Goal: Information Seeking & Learning: Learn about a topic

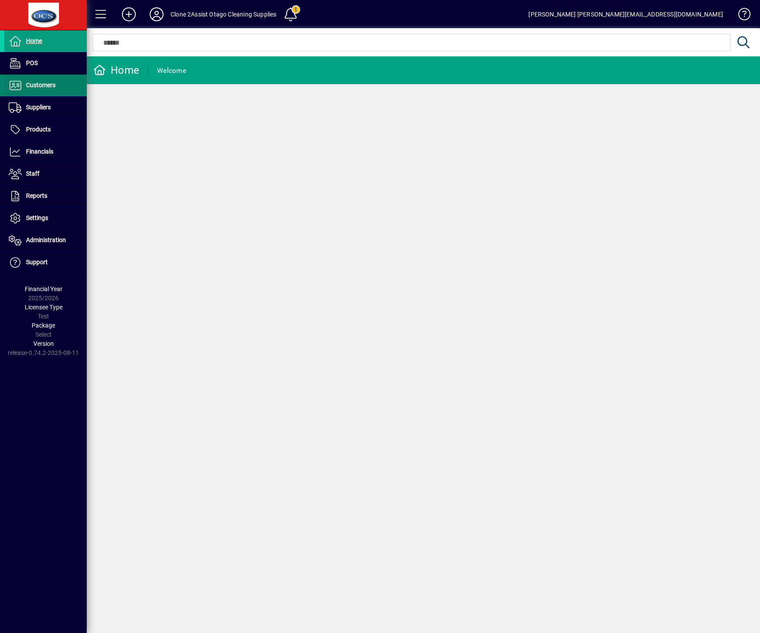
click at [29, 88] on span "Customers" at bounding box center [40, 85] width 29 height 7
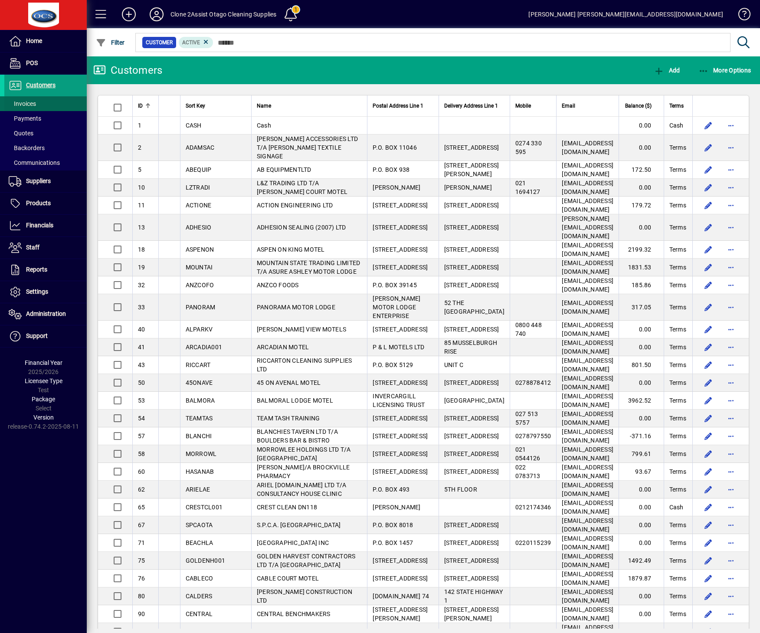
click at [35, 103] on span "Invoices" at bounding box center [22, 103] width 27 height 7
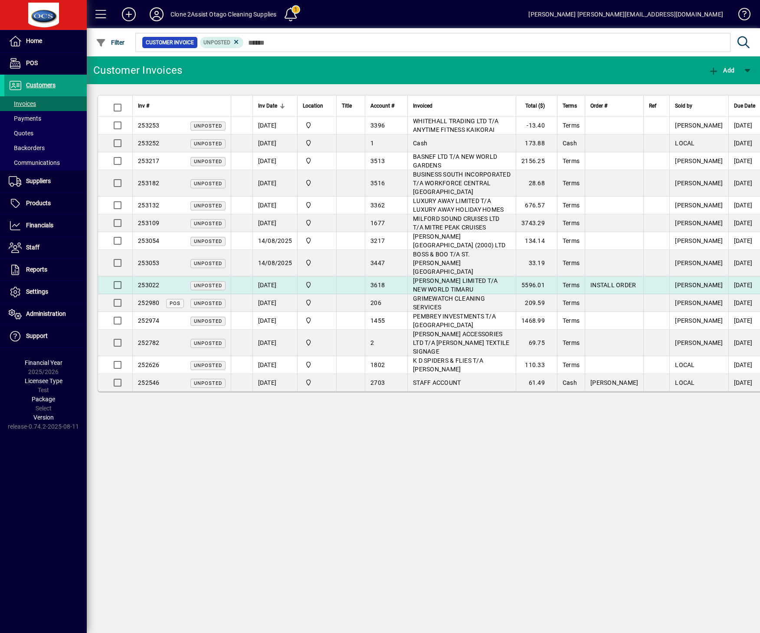
click at [467, 277] on span "A J GRIFFITHS LIMITED T/A NEW WORLD TIMARU" at bounding box center [455, 285] width 85 height 16
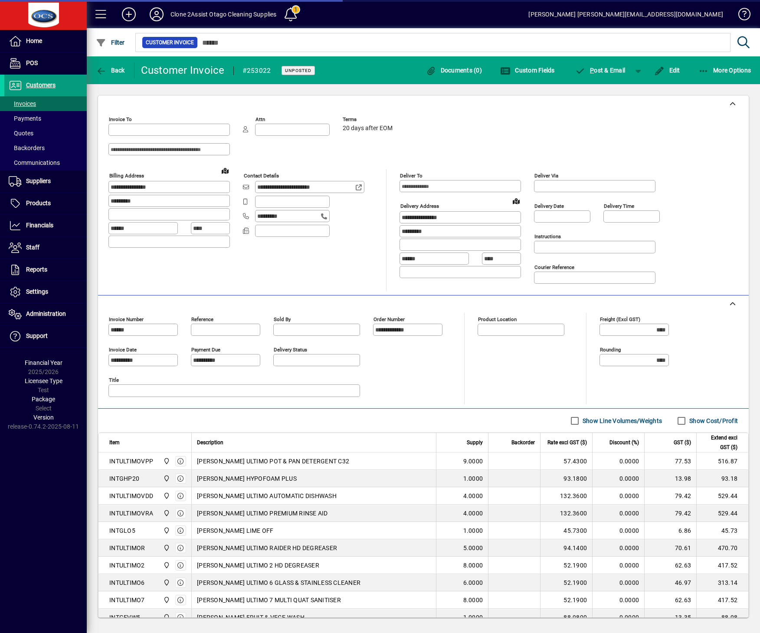
type input "**********"
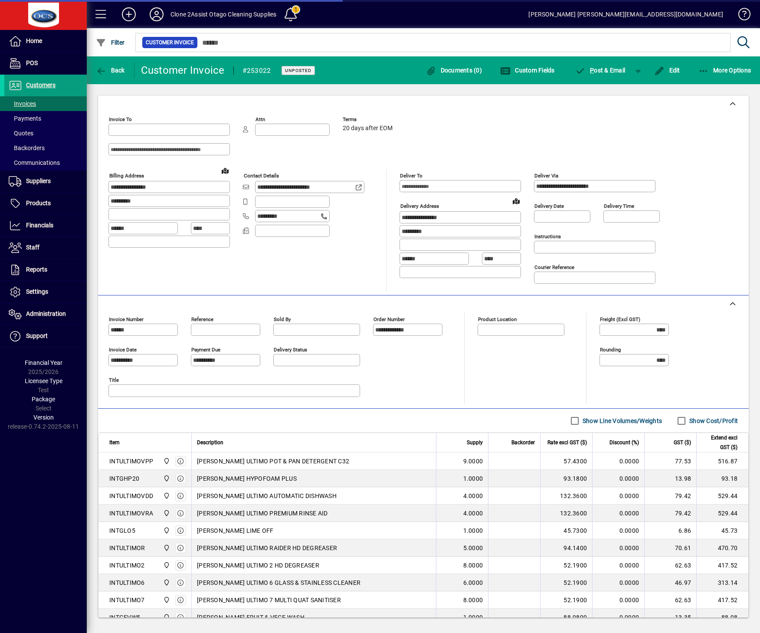
type input "*******"
click at [108, 72] on span "Back" at bounding box center [110, 70] width 29 height 7
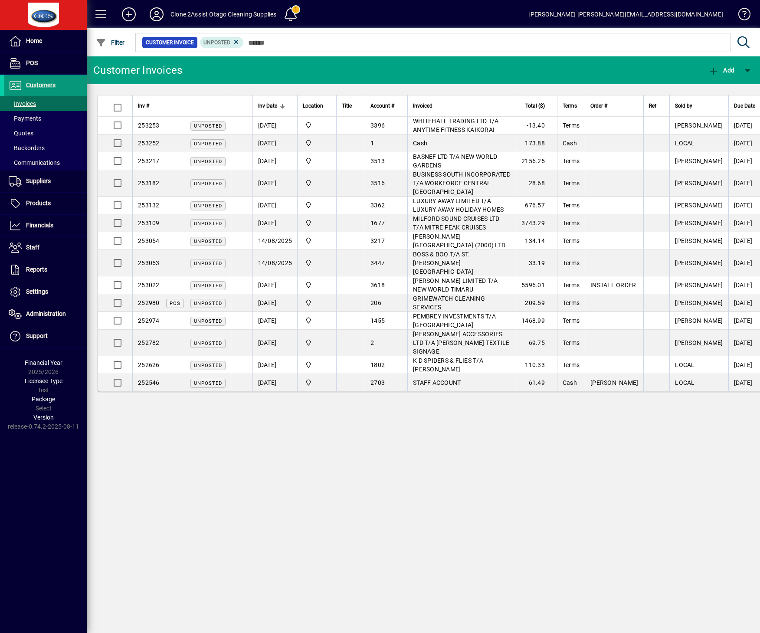
click at [34, 78] on span at bounding box center [45, 85] width 82 height 21
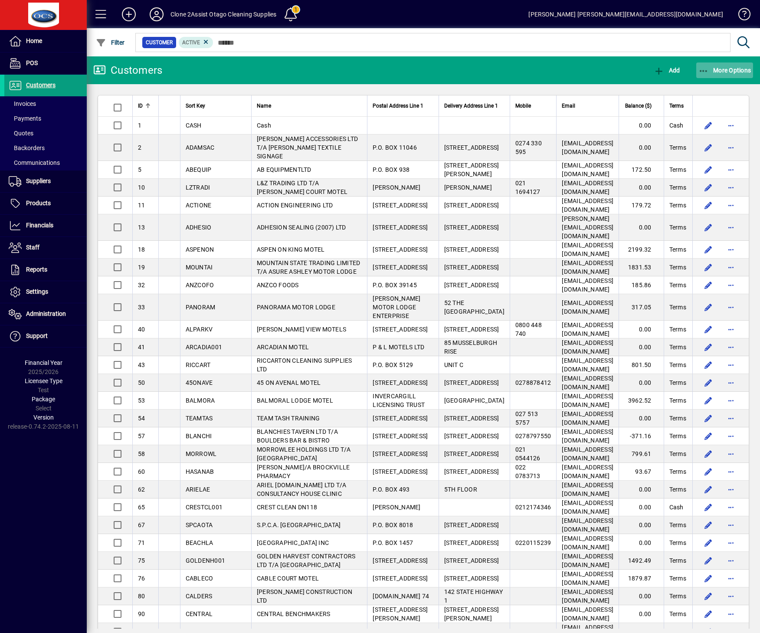
click at [715, 77] on span "button" at bounding box center [724, 70] width 57 height 21
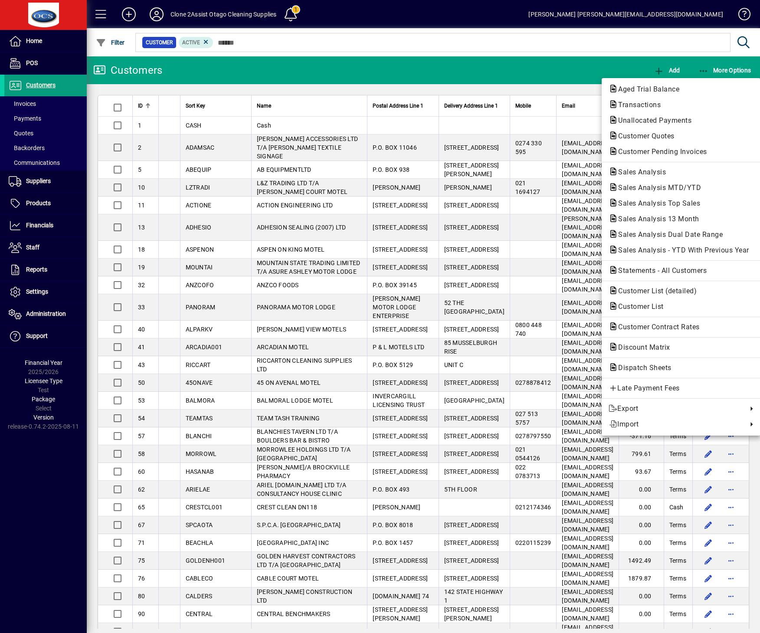
click at [433, 36] on div at bounding box center [380, 316] width 760 height 633
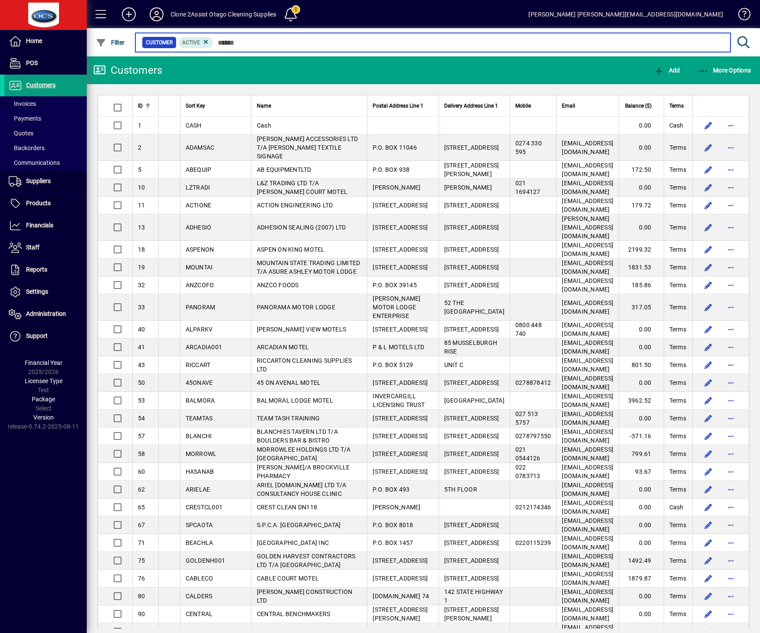
click at [433, 39] on input "text" at bounding box center [468, 42] width 510 height 12
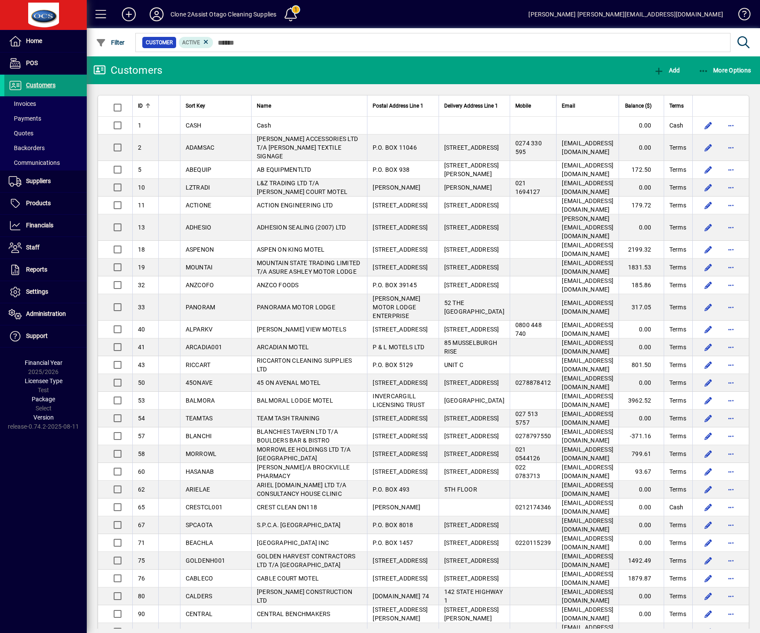
drag, startPoint x: 35, startPoint y: 102, endPoint x: 70, endPoint y: 93, distance: 36.6
click at [35, 102] on span "Invoices" at bounding box center [22, 103] width 27 height 7
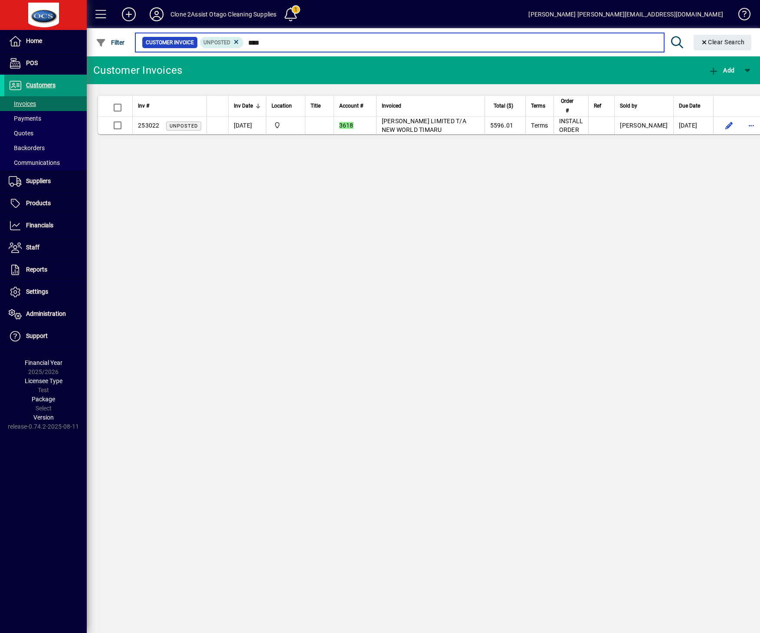
type input "****"
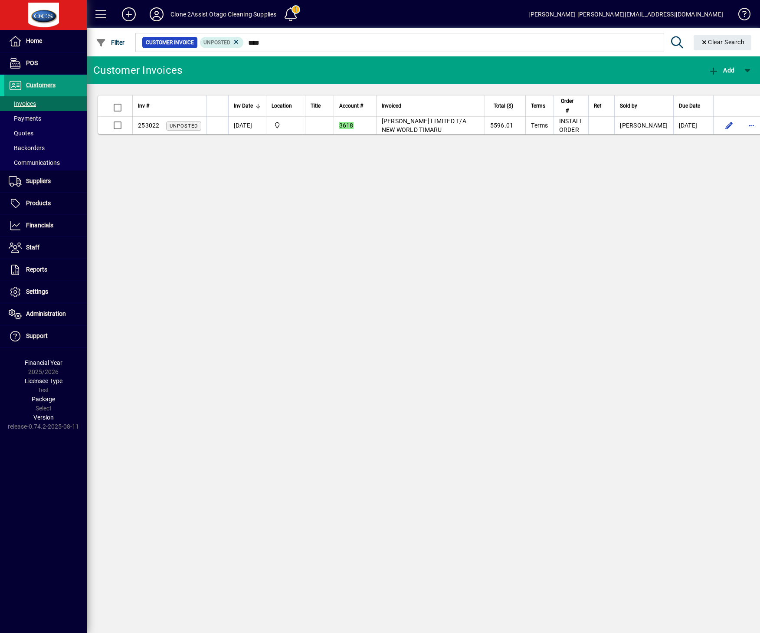
click at [38, 79] on span at bounding box center [45, 85] width 82 height 21
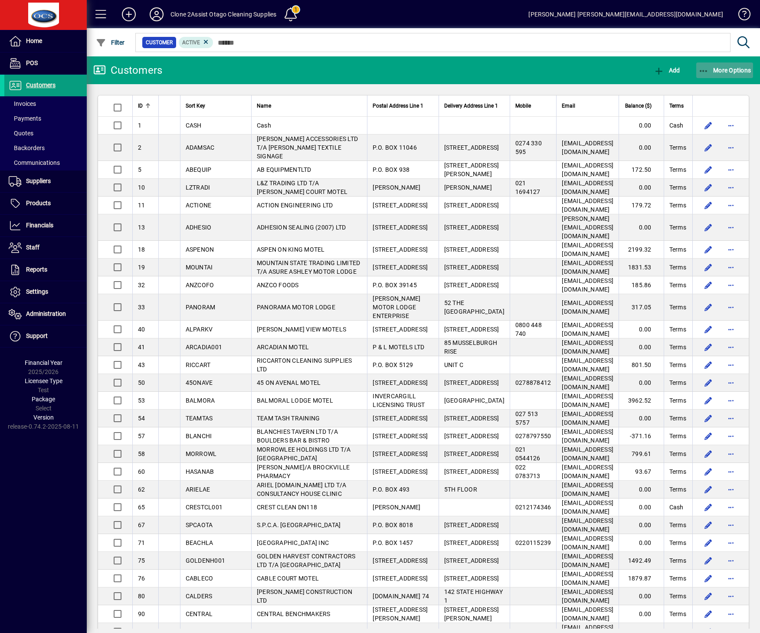
click at [742, 68] on span "More Options" at bounding box center [724, 70] width 53 height 7
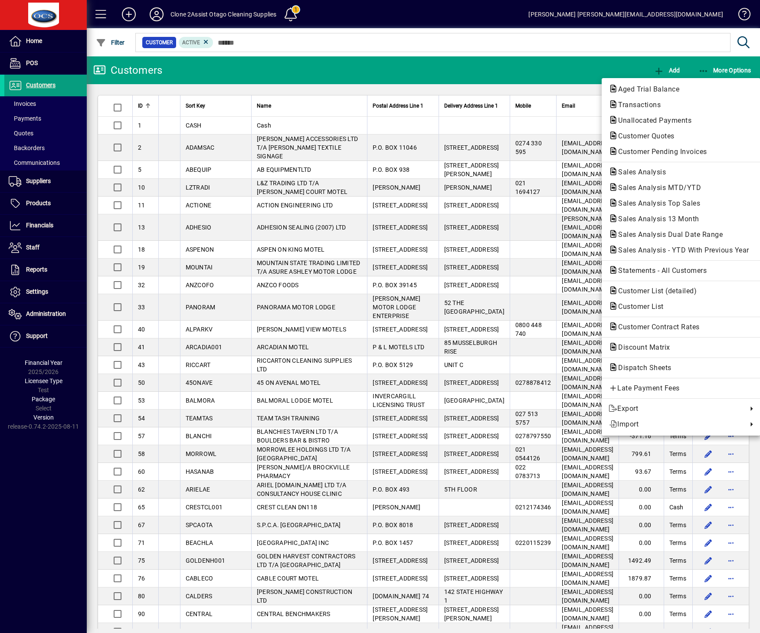
click at [38, 105] on div at bounding box center [380, 316] width 760 height 633
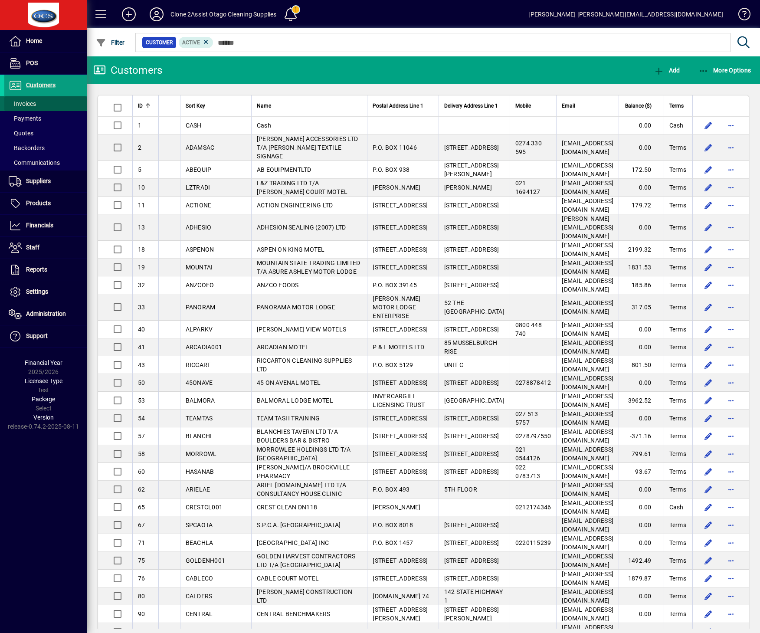
click at [38, 105] on span at bounding box center [45, 103] width 82 height 21
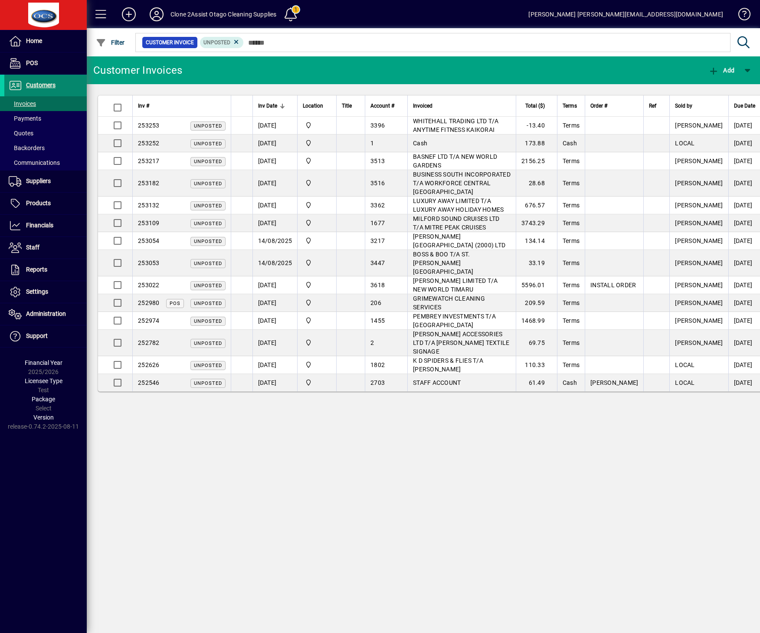
click at [43, 83] on span "Customers" at bounding box center [40, 85] width 29 height 7
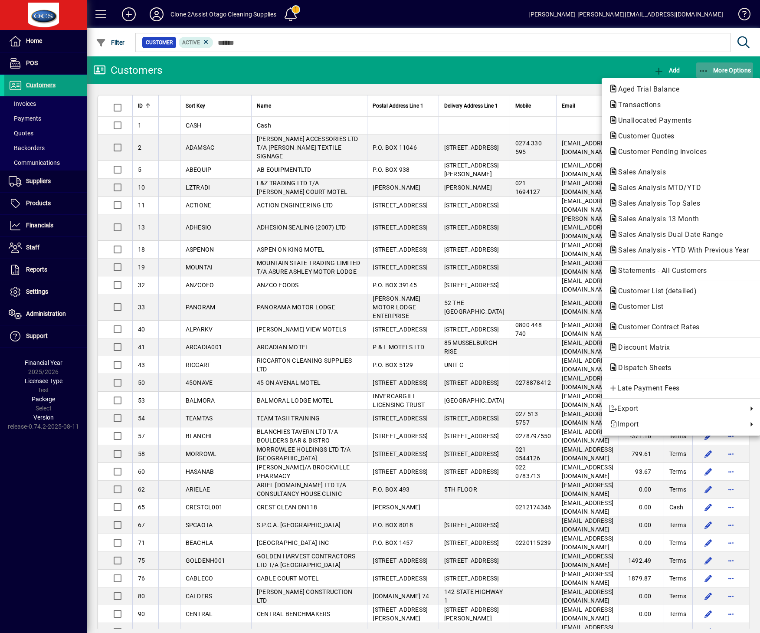
click at [732, 70] on span "More Options" at bounding box center [724, 70] width 53 height 7
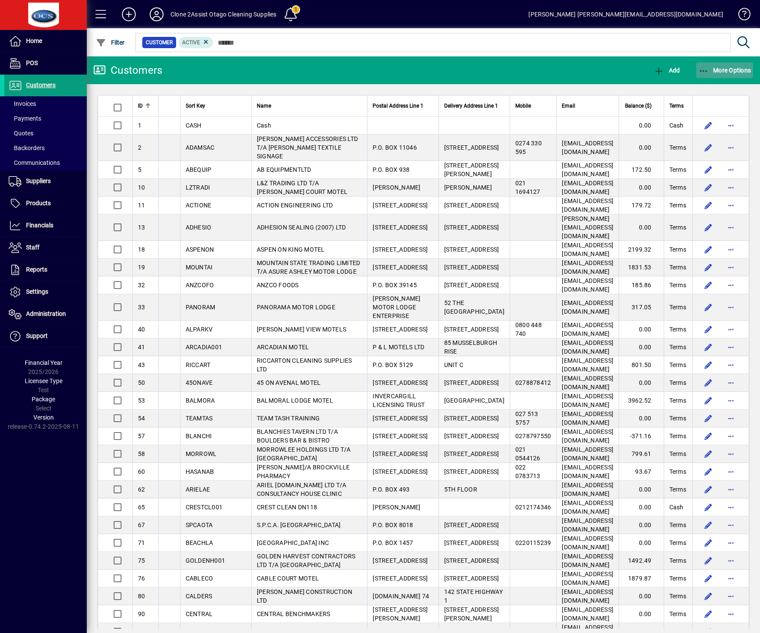
click at [741, 71] on span "More Options" at bounding box center [724, 70] width 53 height 7
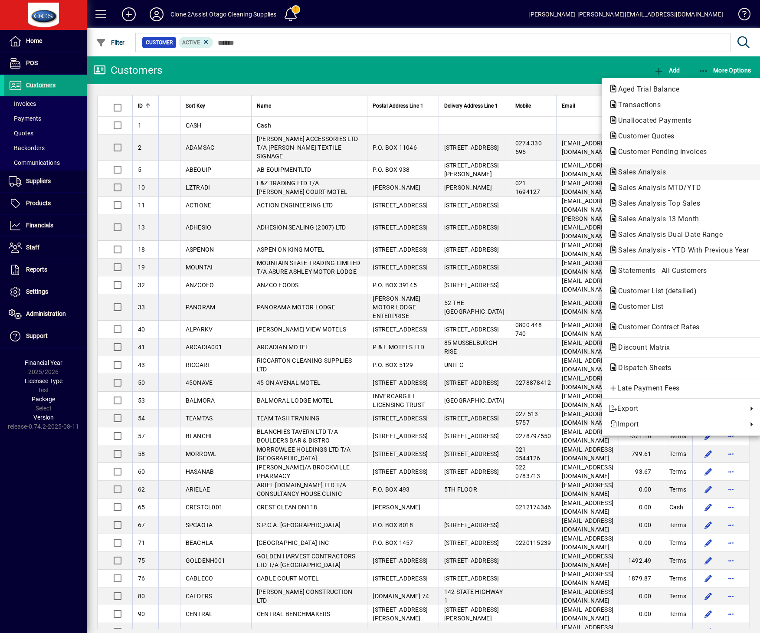
click at [643, 175] on span "Sales Analysis" at bounding box center [640, 172] width 62 height 8
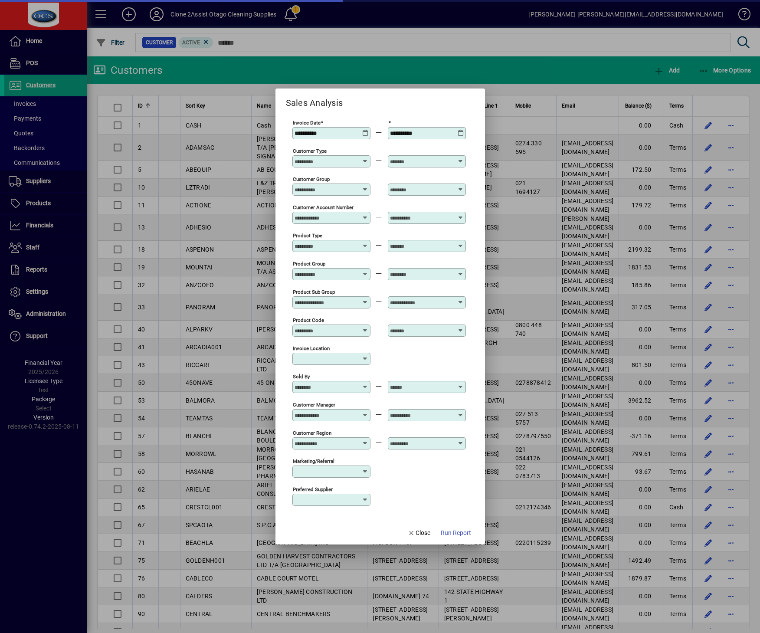
type input "**********"
click at [318, 217] on input "Customer Account Number" at bounding box center [326, 217] width 63 height 7
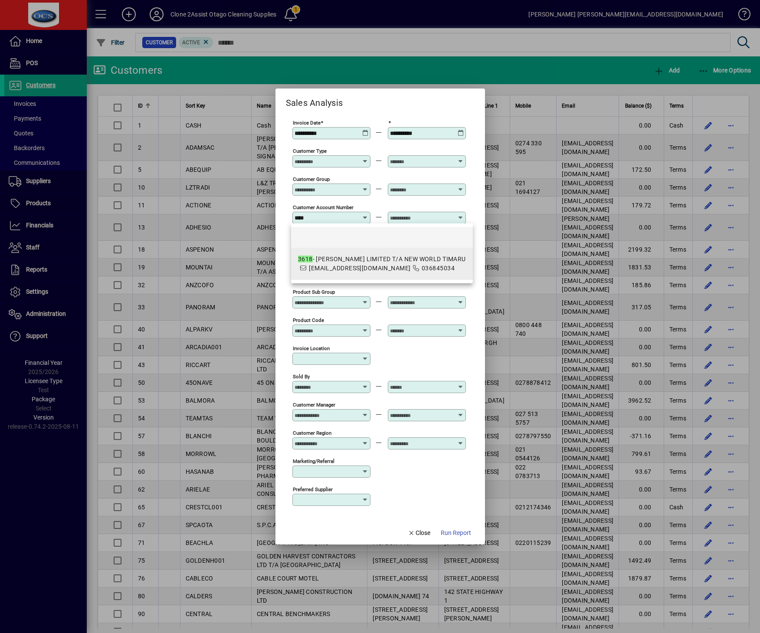
click at [385, 269] on span "timaru@newworld-si.co.nz" at bounding box center [360, 268] width 102 height 7
type input "**********"
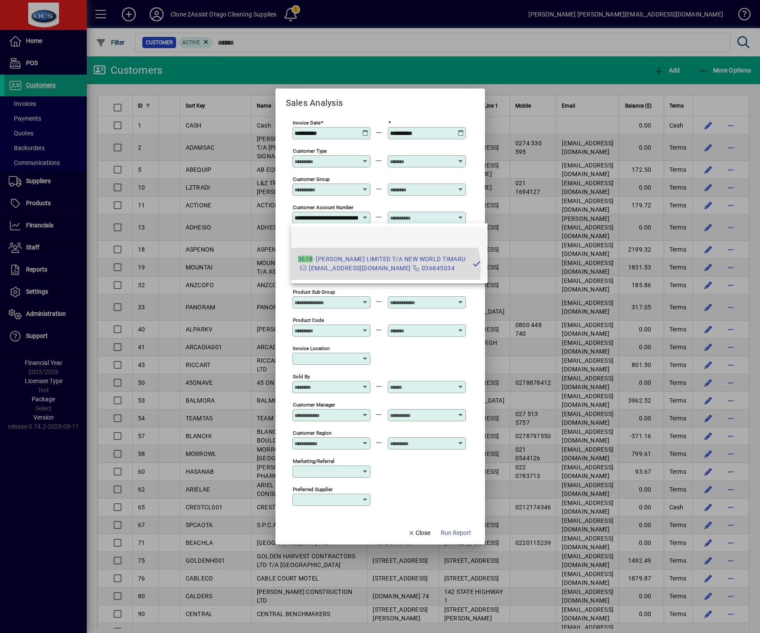
scroll to position [0, 97]
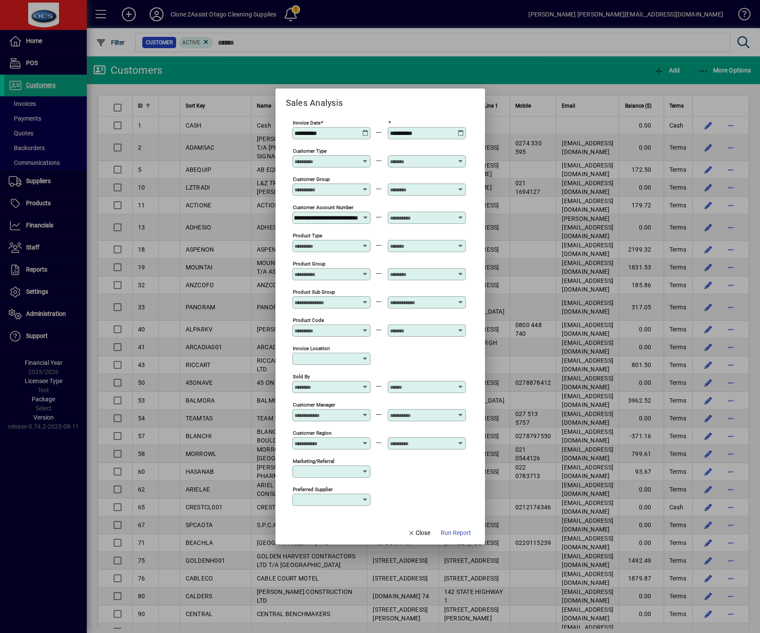
click at [424, 217] on input "text" at bounding box center [421, 217] width 63 height 7
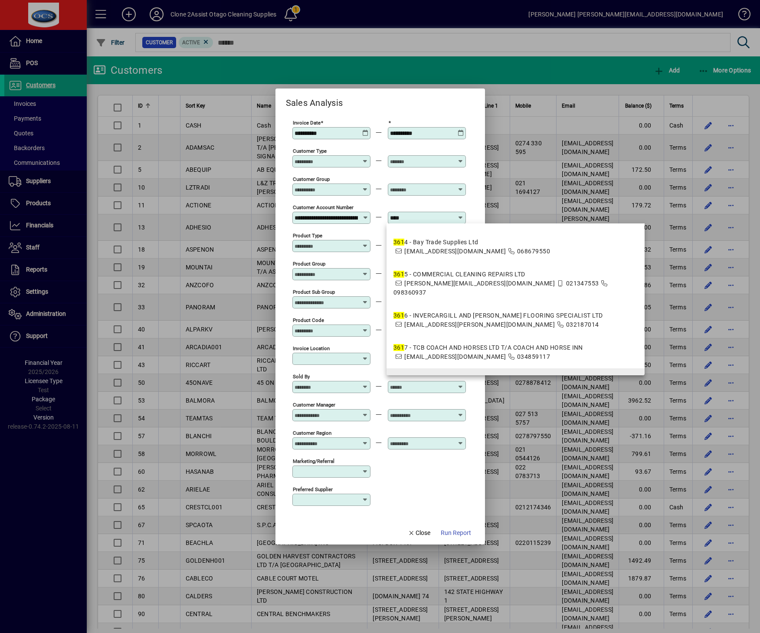
scroll to position [389, 0]
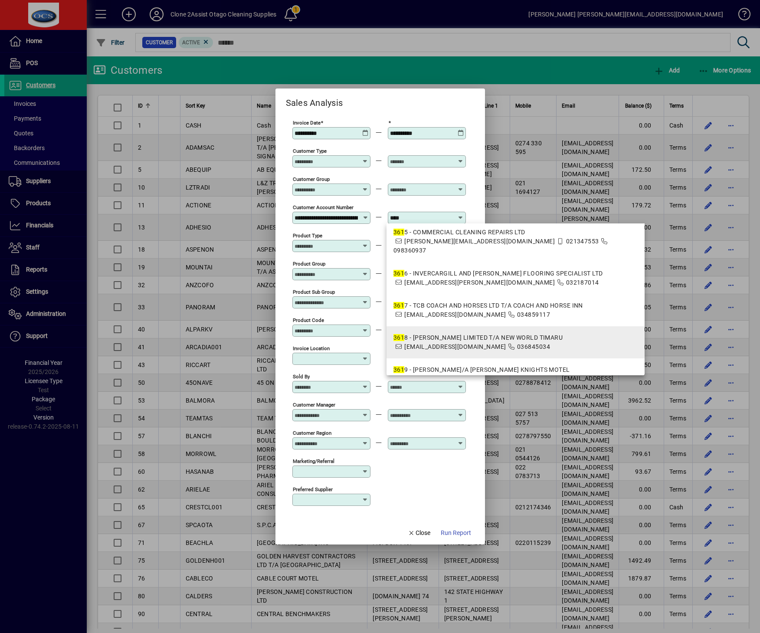
click at [454, 343] on span "timaru@newworld-si.co.nz" at bounding box center [455, 346] width 102 height 7
type input "**********"
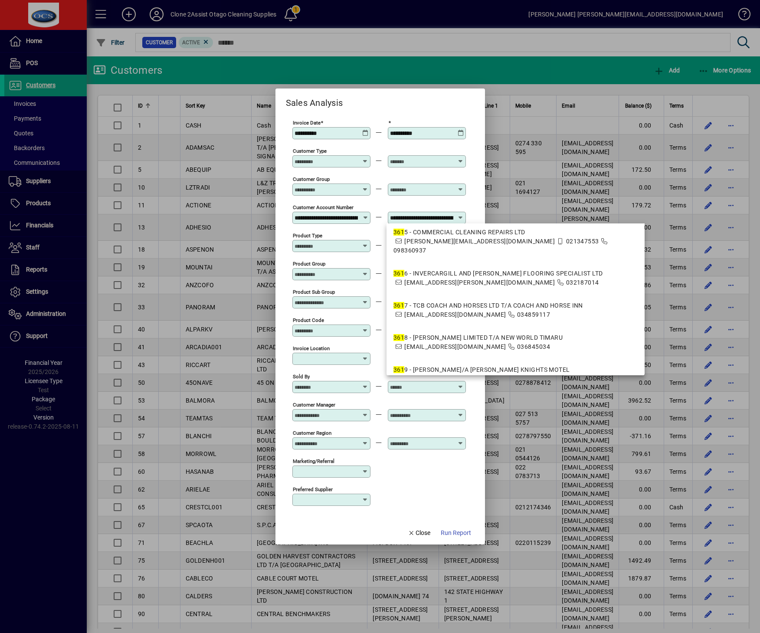
scroll to position [0, 97]
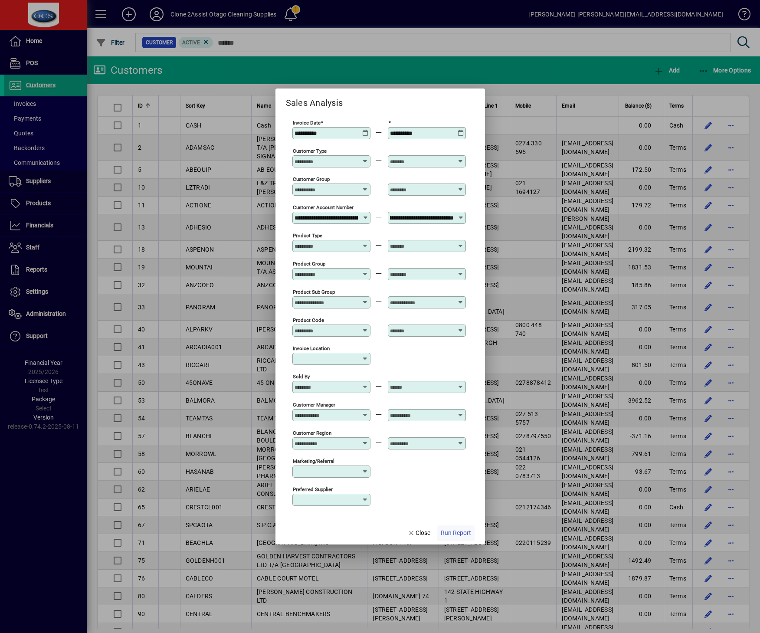
click at [455, 530] on span "Run Report" at bounding box center [456, 532] width 30 height 9
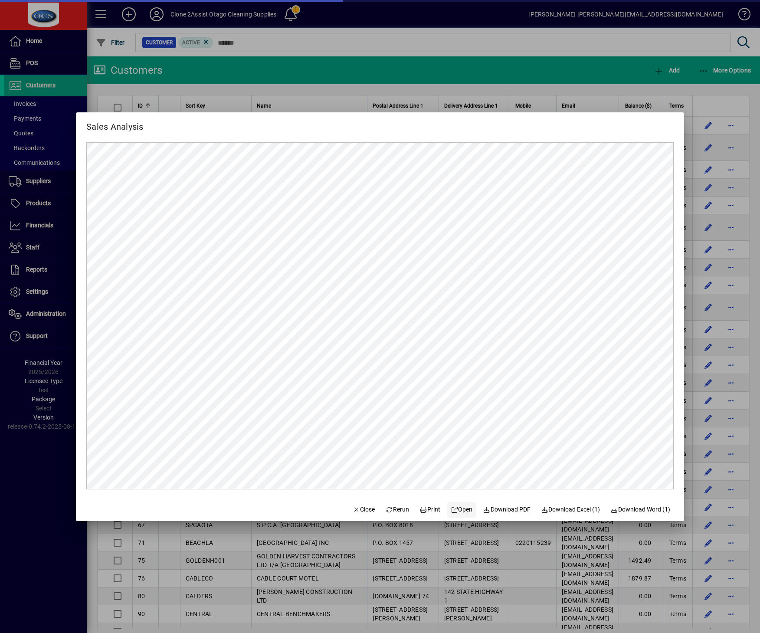
scroll to position [0, 0]
click at [355, 506] on span "Close" at bounding box center [364, 509] width 23 height 9
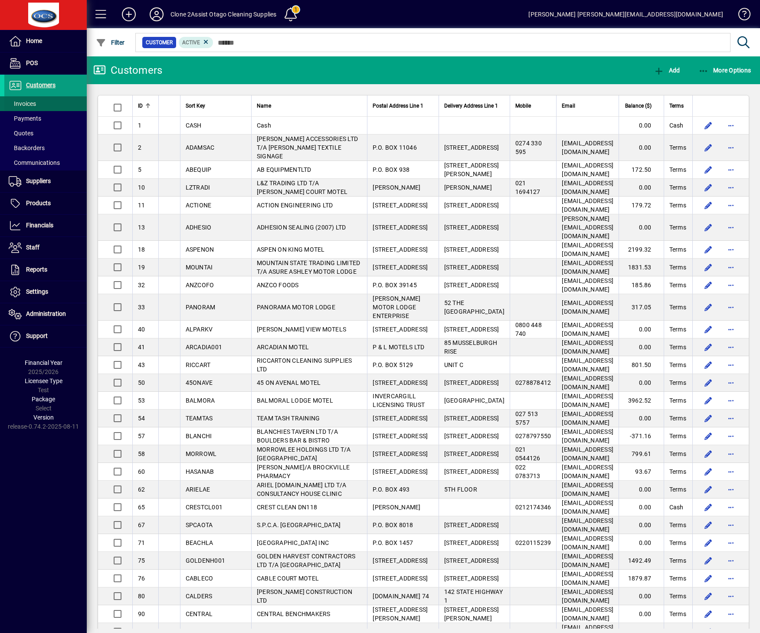
click at [52, 106] on span at bounding box center [45, 103] width 82 height 21
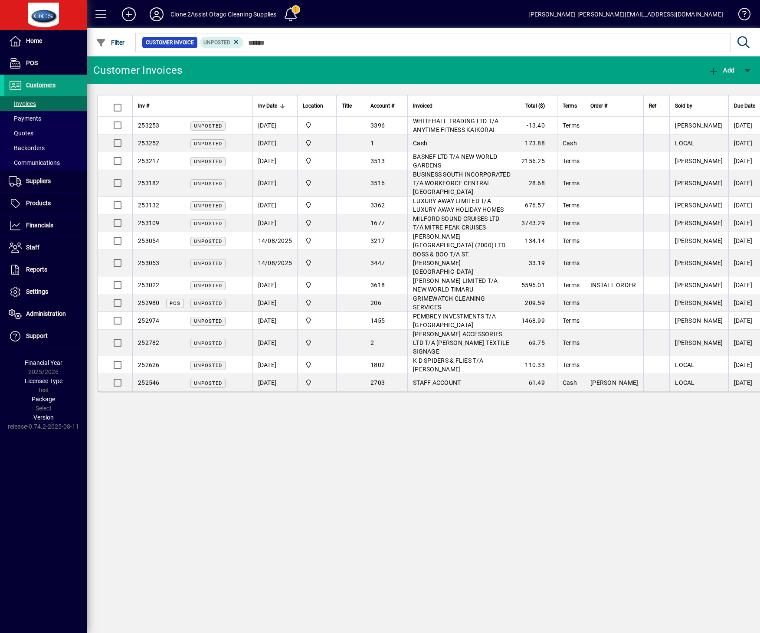
click at [552, 432] on div "Customer Invoices Add Inv # Inv Date Location Title Account # Invoiced Total ($…" at bounding box center [423, 344] width 673 height 577
click at [38, 84] on span "Customers" at bounding box center [40, 85] width 29 height 7
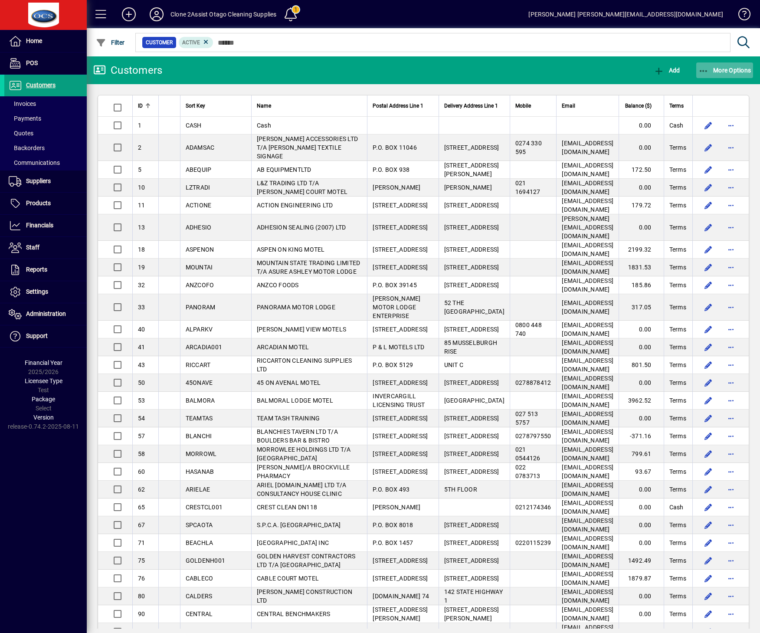
click at [708, 72] on icon "button" at bounding box center [703, 71] width 11 height 9
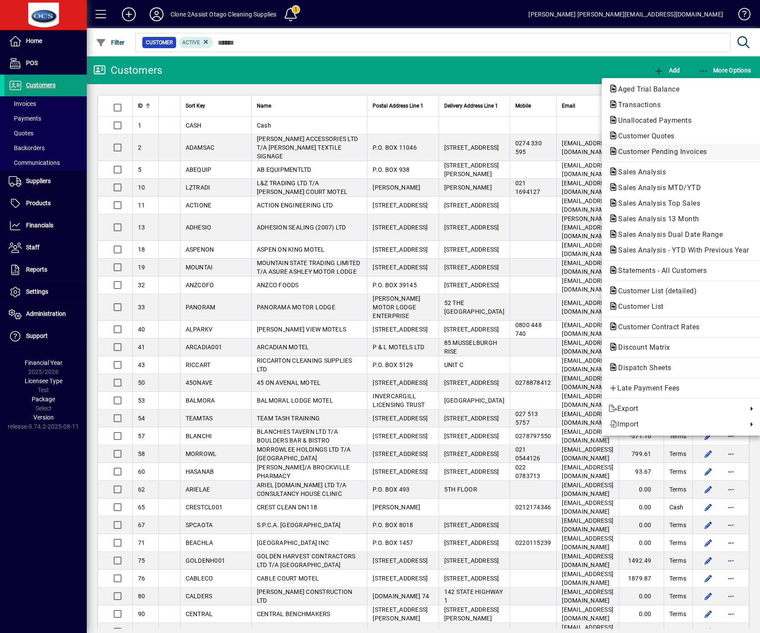
click at [704, 149] on span "Customer Pending Invoices" at bounding box center [660, 151] width 103 height 8
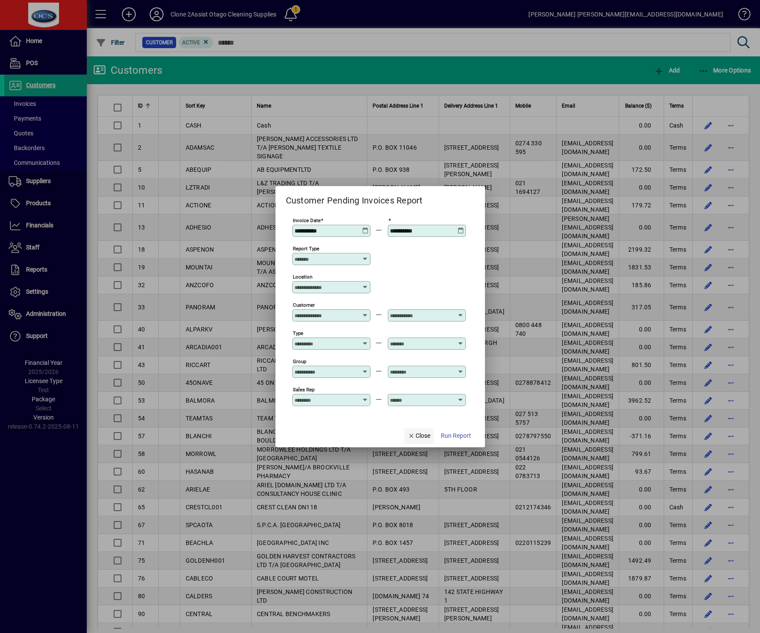
click at [423, 432] on span "Close" at bounding box center [419, 435] width 23 height 9
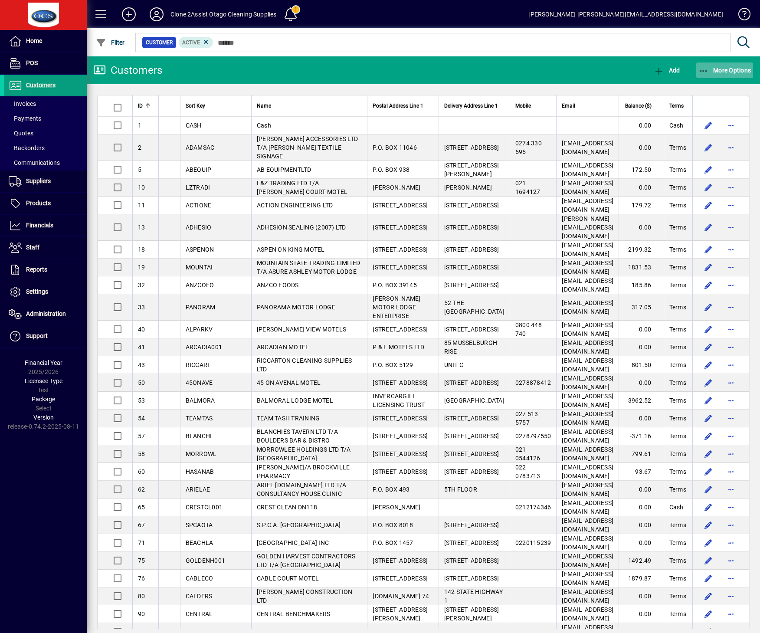
click at [706, 67] on icon "button" at bounding box center [703, 71] width 11 height 9
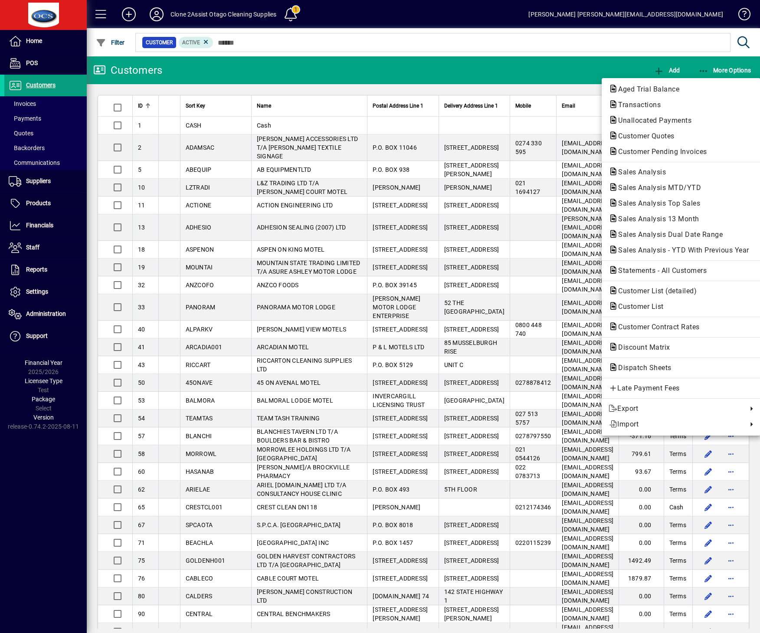
click at [39, 491] on div at bounding box center [380, 316] width 760 height 633
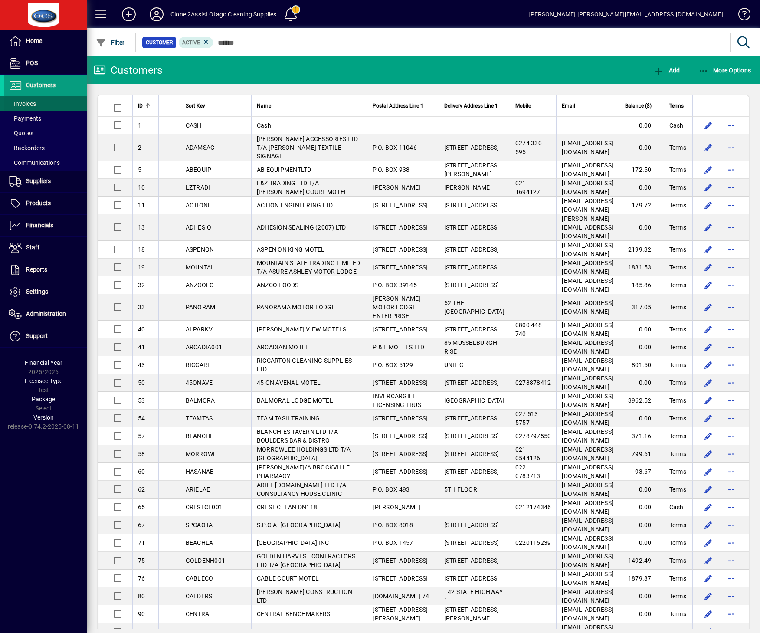
click at [45, 106] on span at bounding box center [45, 103] width 82 height 21
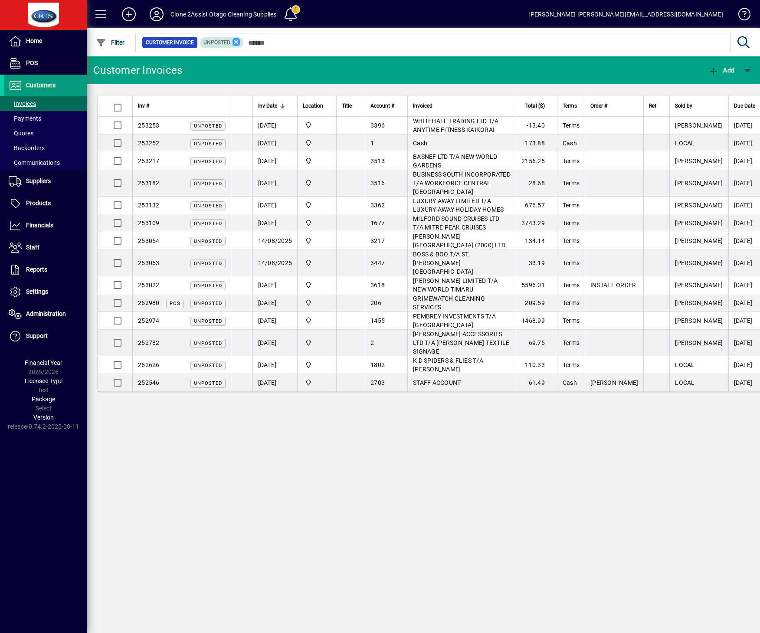
click at [236, 42] on icon at bounding box center [237, 42] width 8 height 8
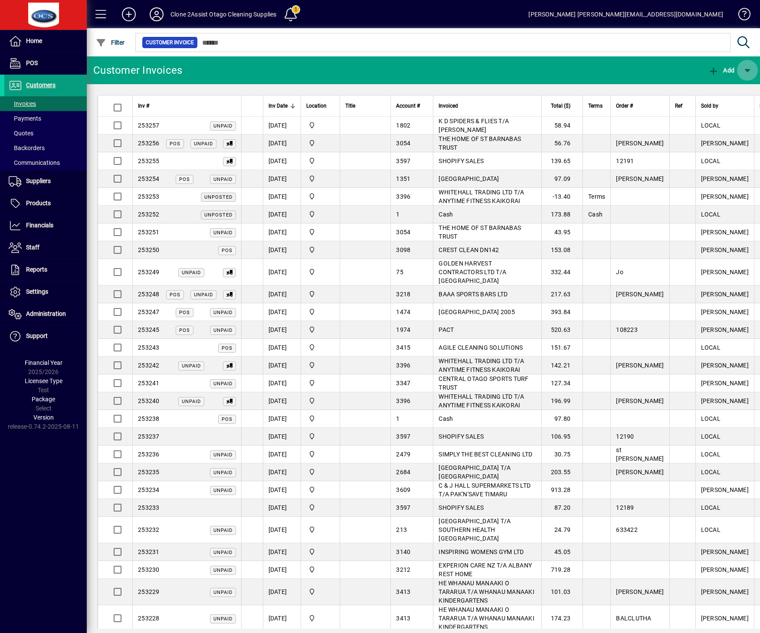
click at [749, 72] on span "button" at bounding box center [747, 70] width 21 height 21
click at [583, 72] on div at bounding box center [380, 316] width 760 height 633
click at [46, 86] on span "Customers" at bounding box center [40, 85] width 29 height 7
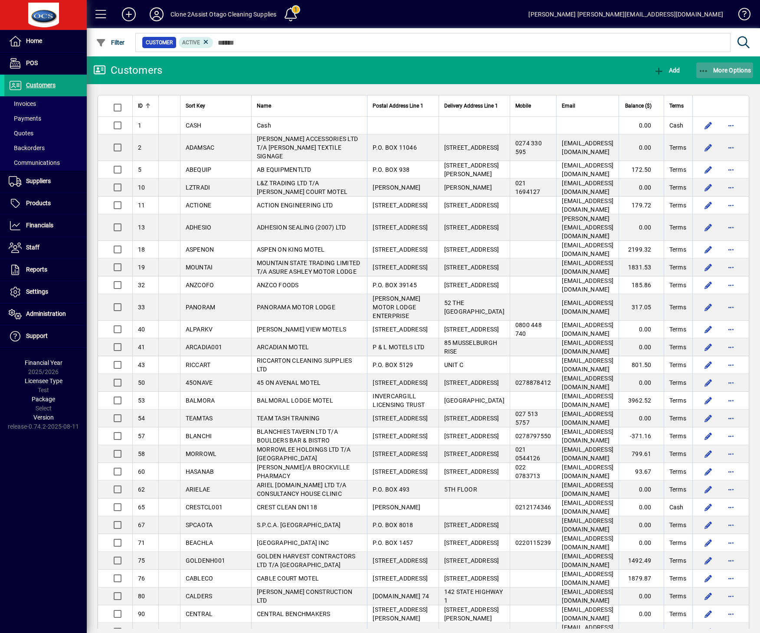
click at [731, 74] on span "button" at bounding box center [724, 70] width 57 height 21
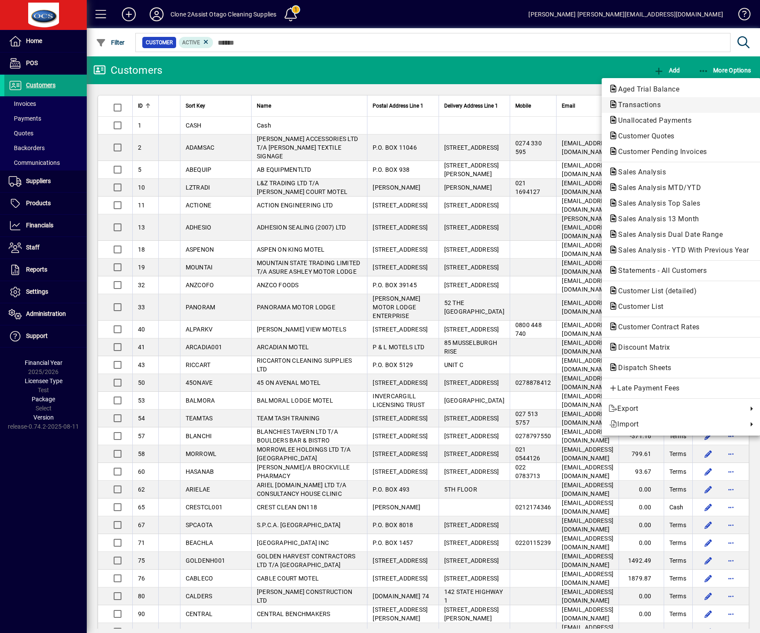
click at [680, 98] on button "Transactions" at bounding box center [681, 105] width 159 height 16
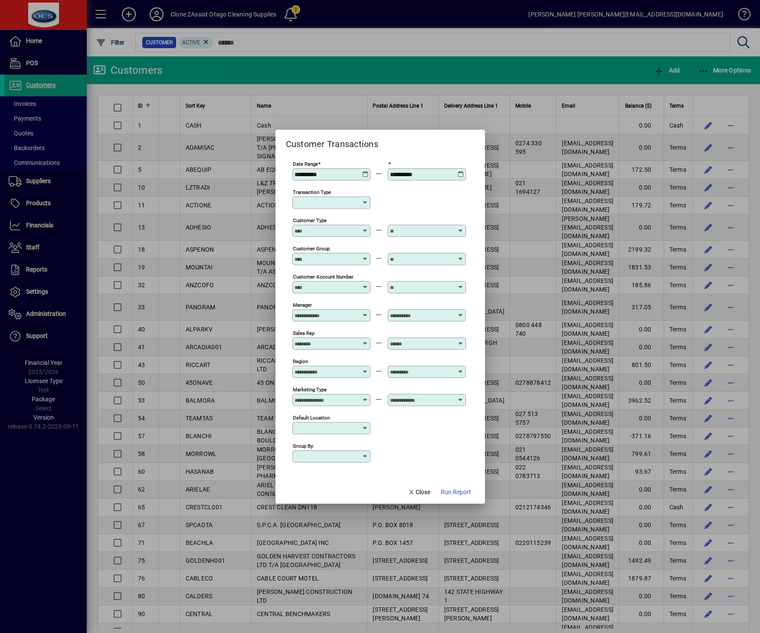
click at [328, 287] on input "Customer Account Number" at bounding box center [326, 287] width 63 height 7
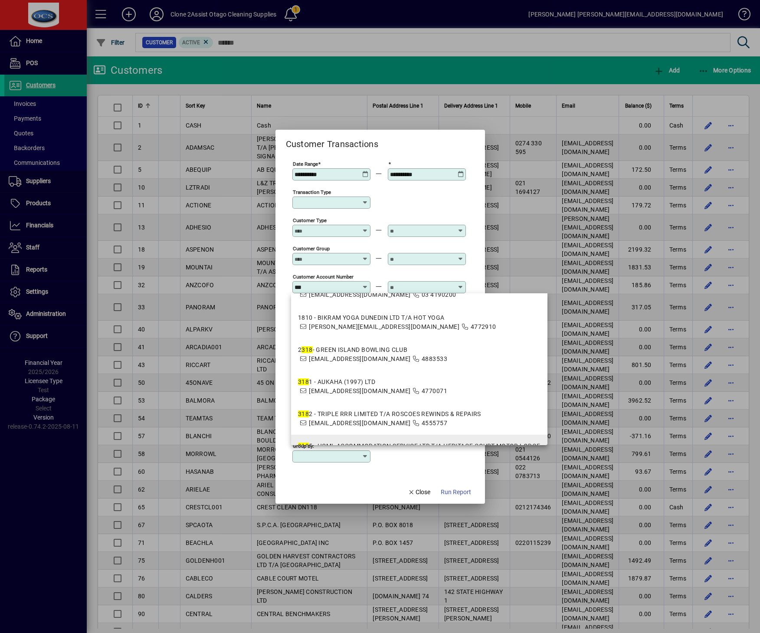
scroll to position [58, 0]
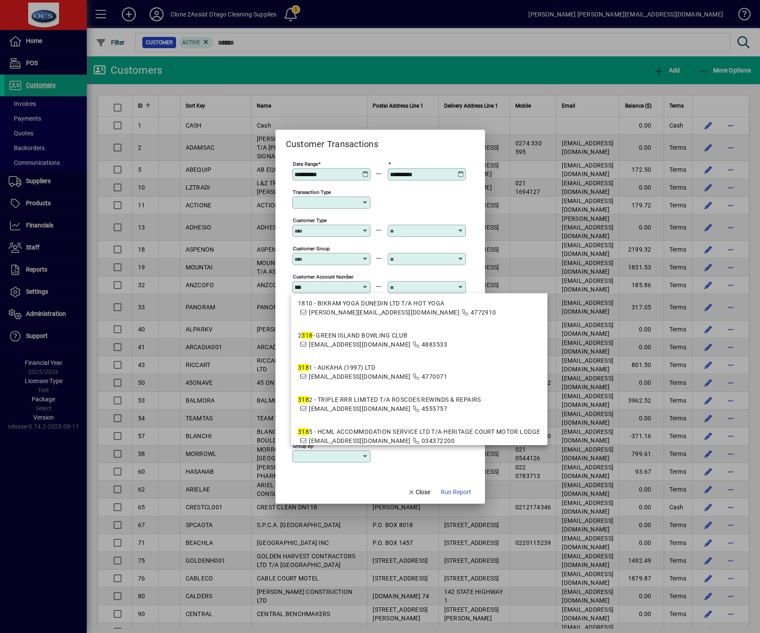
type input "***"
click at [363, 484] on form "**********" at bounding box center [380, 317] width 210 height 374
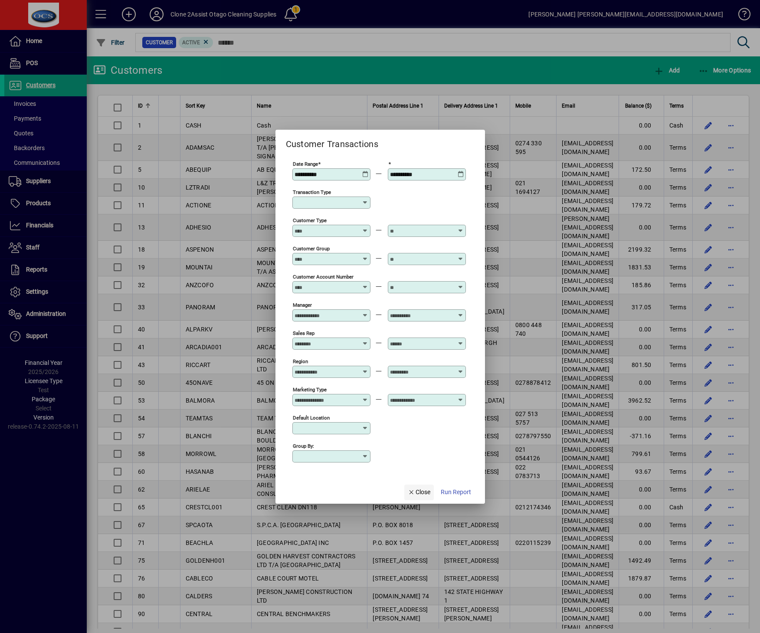
click at [423, 490] on span "Close" at bounding box center [419, 492] width 23 height 9
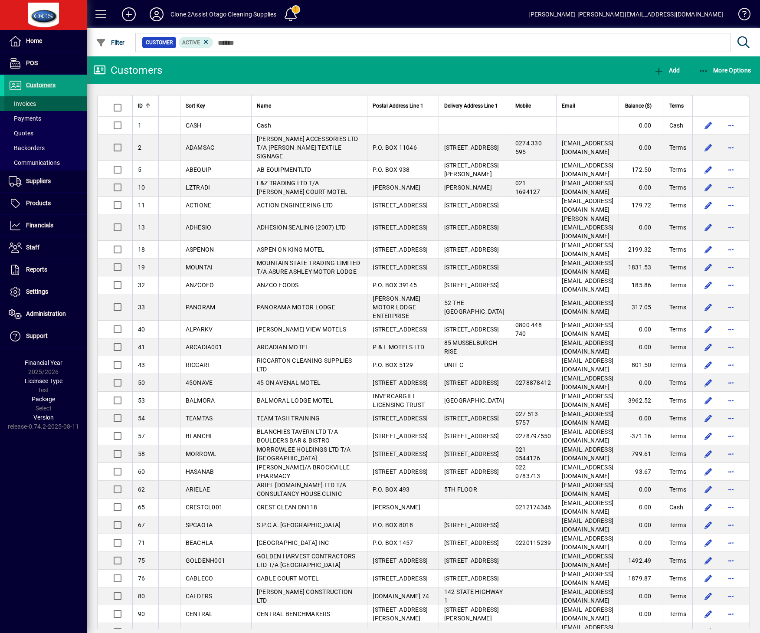
click at [22, 101] on span "Invoices" at bounding box center [22, 103] width 27 height 7
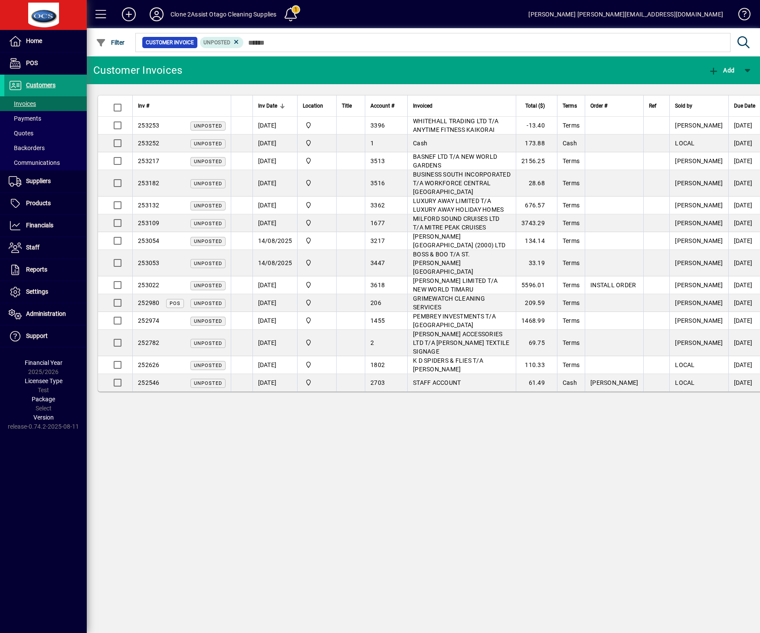
click at [42, 81] on span "Customers" at bounding box center [29, 85] width 51 height 10
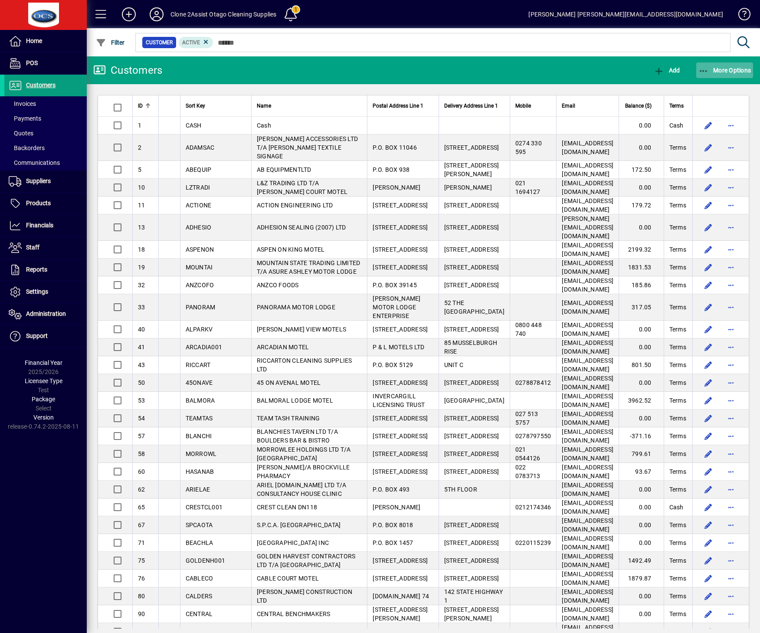
click at [721, 69] on span "More Options" at bounding box center [724, 70] width 53 height 7
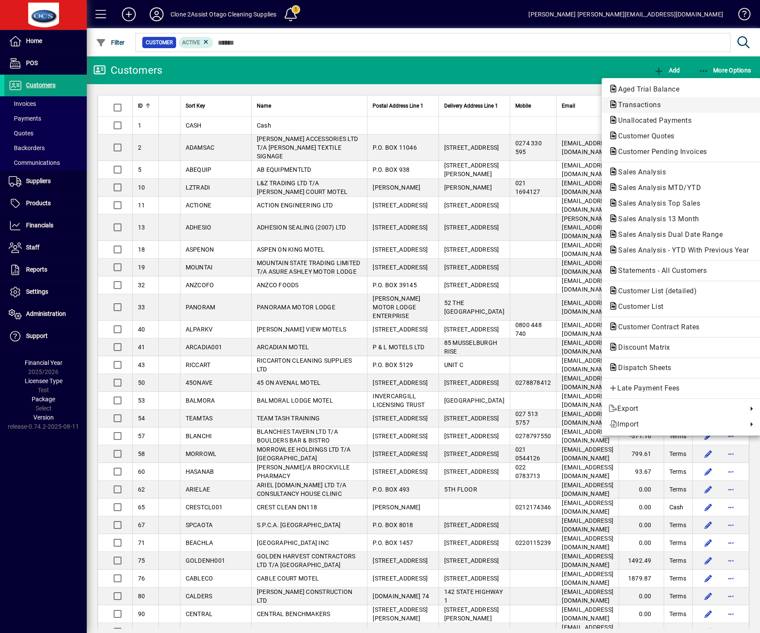
click at [663, 105] on span "Transactions" at bounding box center [637, 105] width 56 height 8
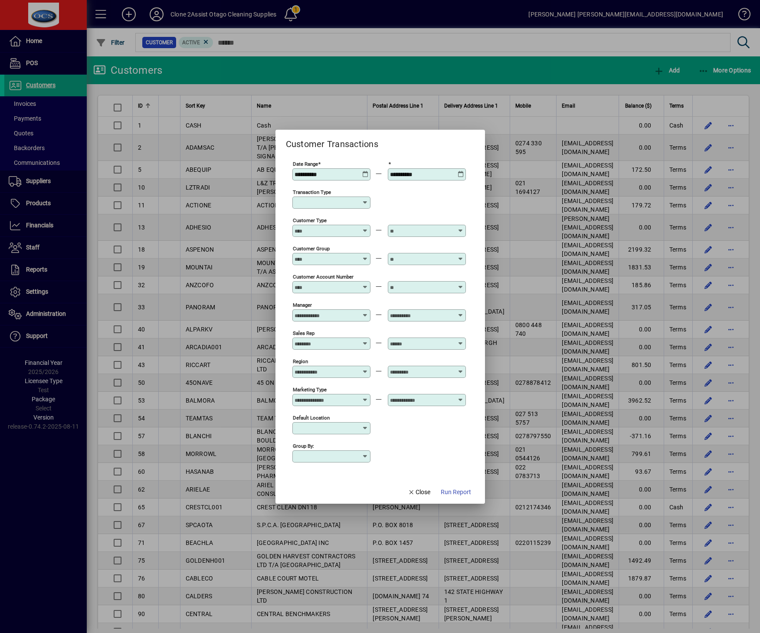
click at [320, 289] on input "Customer Account Number" at bounding box center [326, 287] width 63 height 7
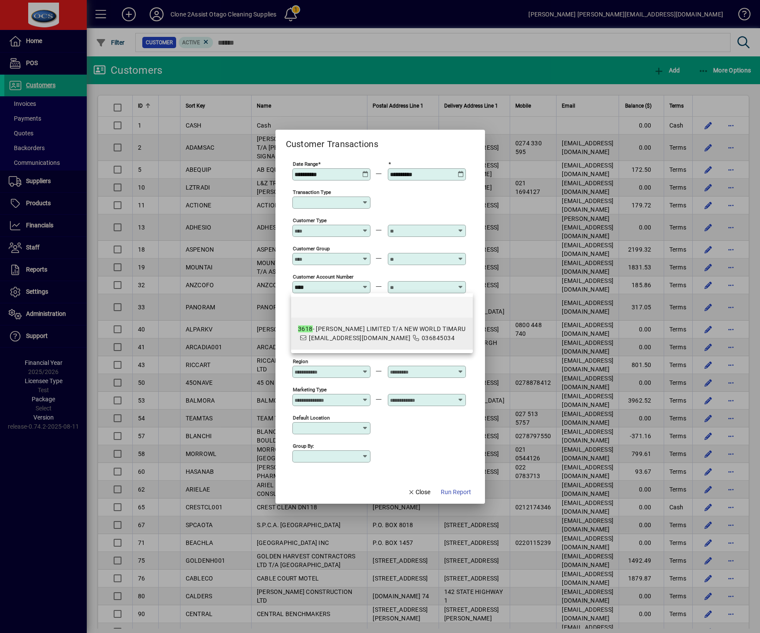
click at [321, 341] on span "timaru@newworld-si.co.nz" at bounding box center [360, 337] width 102 height 7
type input "**********"
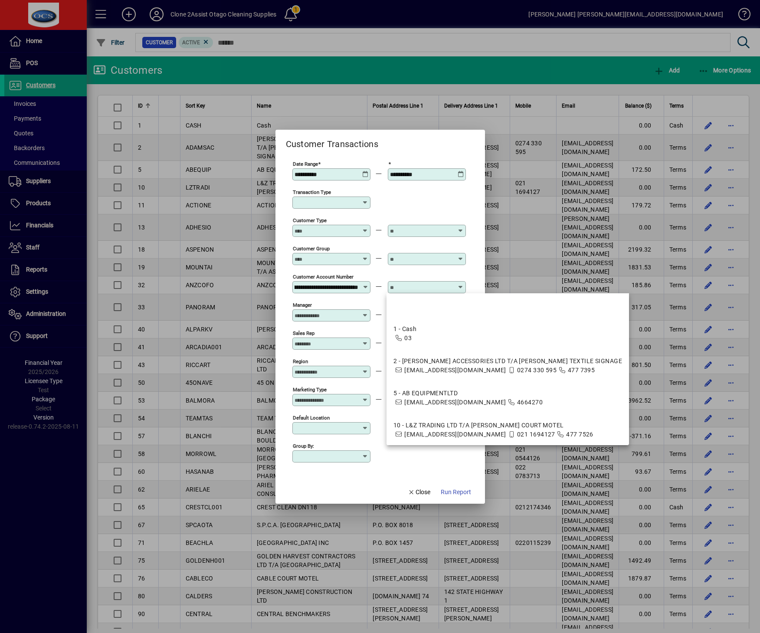
click at [430, 285] on input "text" at bounding box center [421, 287] width 63 height 7
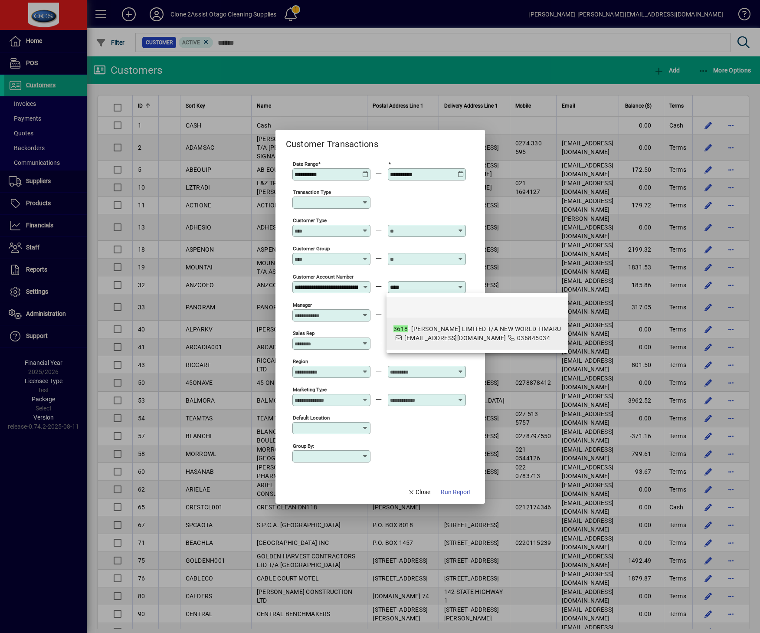
click at [446, 325] on div "3618 - A J GRIFFITHS LIMITED T/A NEW WORLD TIMARU" at bounding box center [477, 328] width 168 height 9
type input "**********"
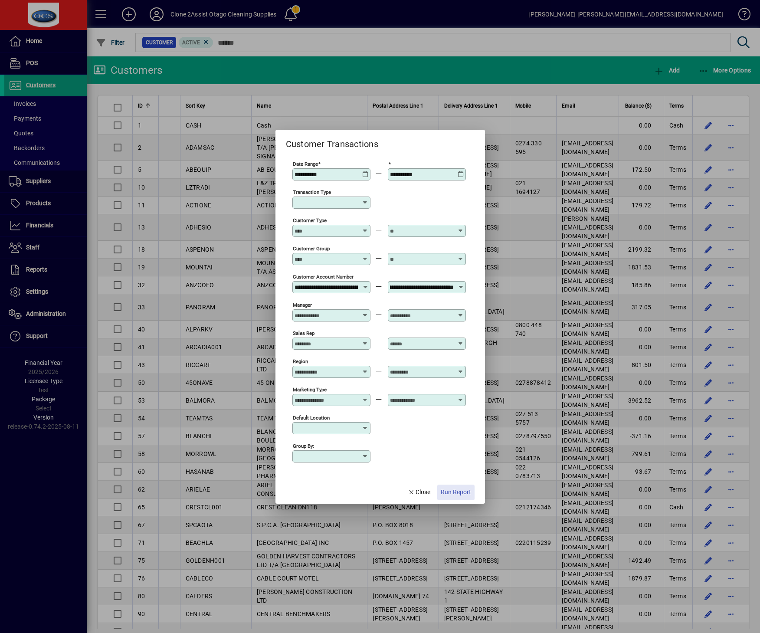
click at [468, 488] on span "Run Report" at bounding box center [456, 492] width 30 height 9
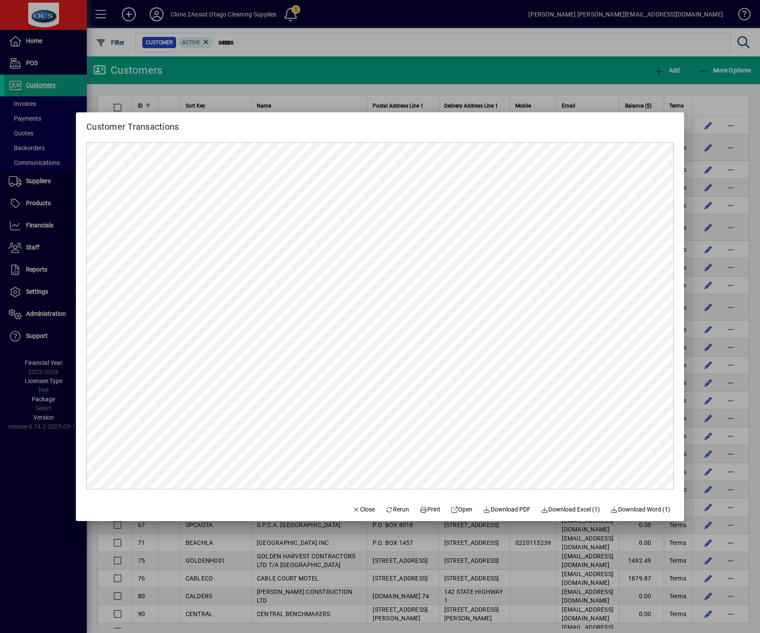
scroll to position [0, 0]
click at [356, 504] on span "button" at bounding box center [363, 509] width 29 height 21
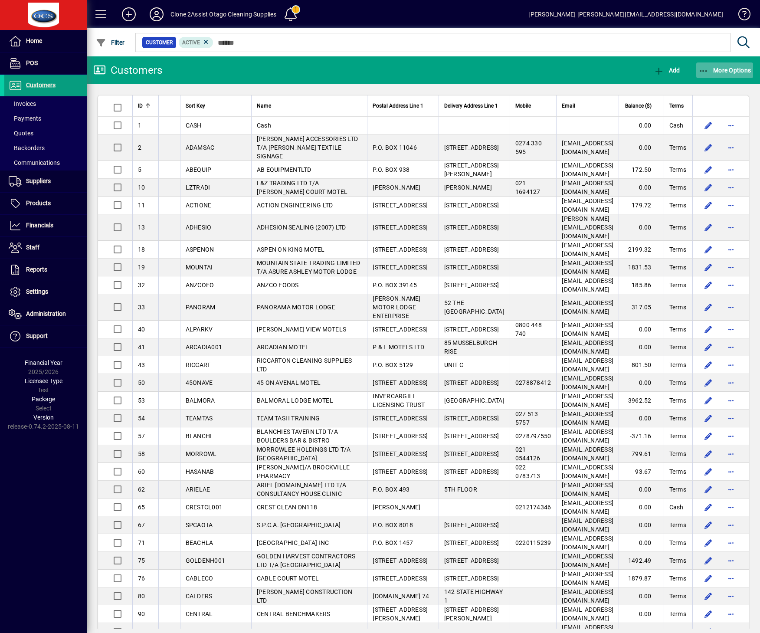
click at [734, 63] on span "button" at bounding box center [724, 70] width 57 height 21
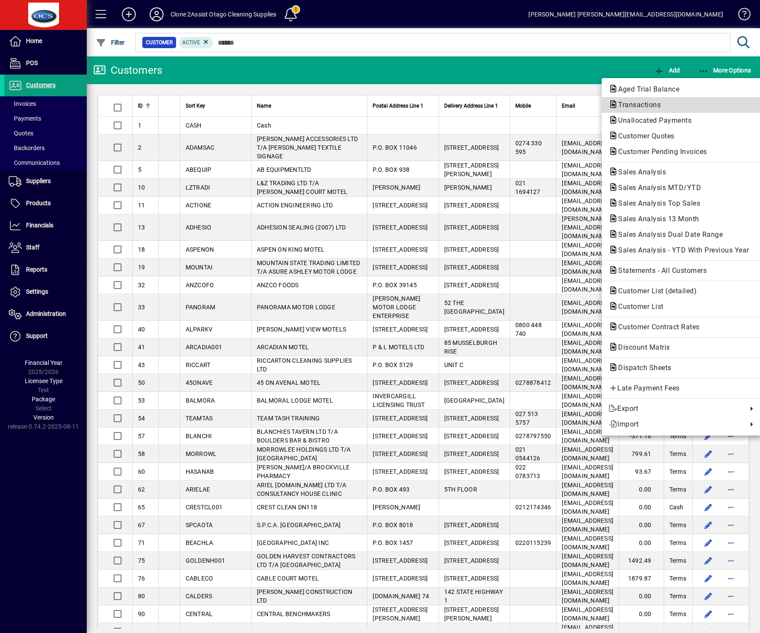
click at [644, 101] on span "Transactions" at bounding box center [637, 105] width 56 height 8
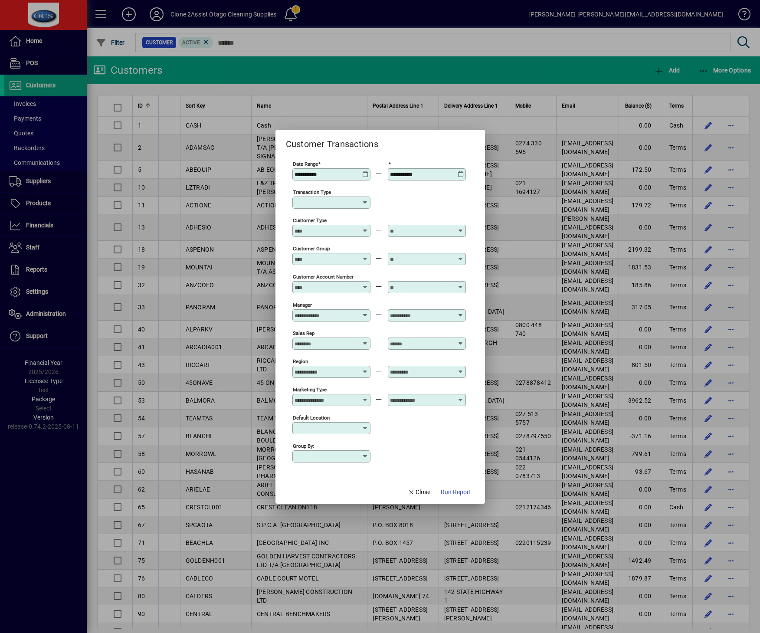
click at [368, 202] on div at bounding box center [332, 202] width 75 height 7
click at [389, 445] on div "Group by:" at bounding box center [379, 456] width 174 height 28
click at [413, 488] on span "Close" at bounding box center [419, 492] width 23 height 9
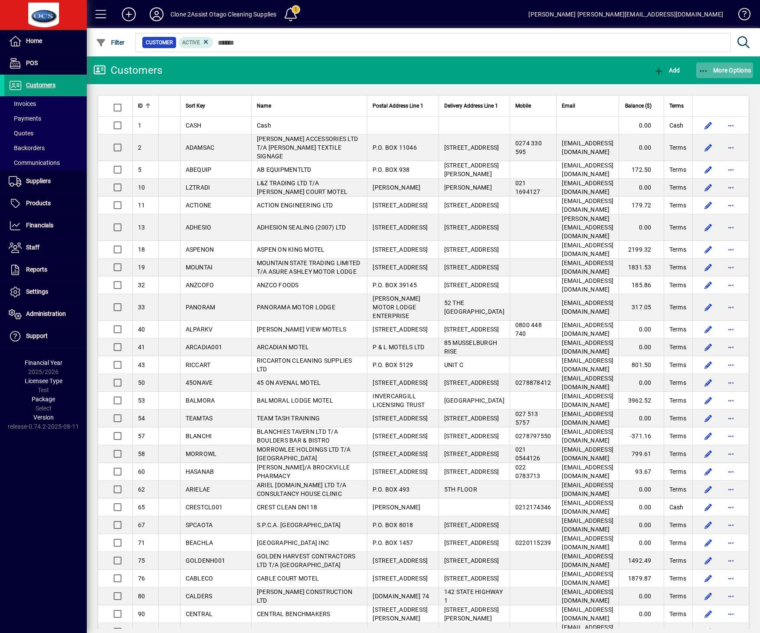
click at [709, 71] on span "More Options" at bounding box center [724, 70] width 53 height 7
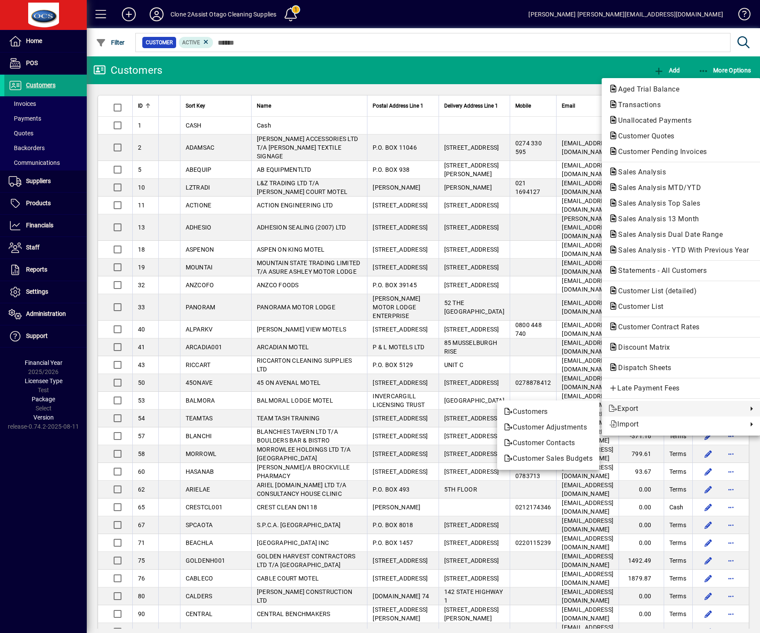
click at [72, 501] on div at bounding box center [380, 316] width 760 height 633
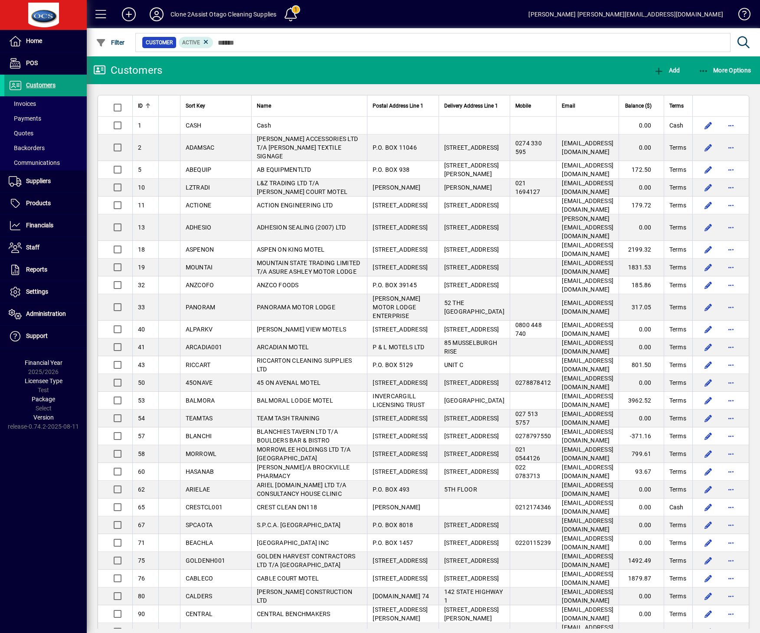
click at [319, 69] on mat-toolbar-row "Customers Add More Options" at bounding box center [423, 70] width 673 height 28
click at [65, 550] on div "Home POS Customers Invoices Payments Quotes Backorders Communications Suppliers…" at bounding box center [43, 316] width 87 height 633
click at [153, 13] on icon at bounding box center [156, 14] width 17 height 14
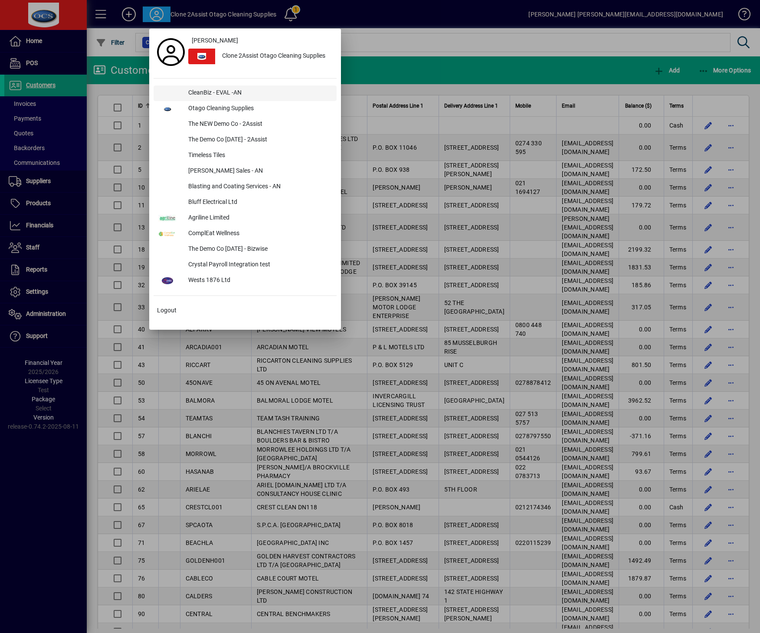
click at [284, 93] on div "CleanBiz - EVAL -AN" at bounding box center [258, 93] width 155 height 16
